Goal: Information Seeking & Learning: Learn about a topic

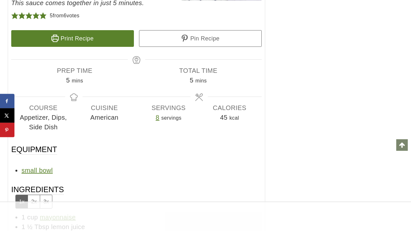
scroll to position [7127, 0]
